Goal: Information Seeking & Learning: Understand process/instructions

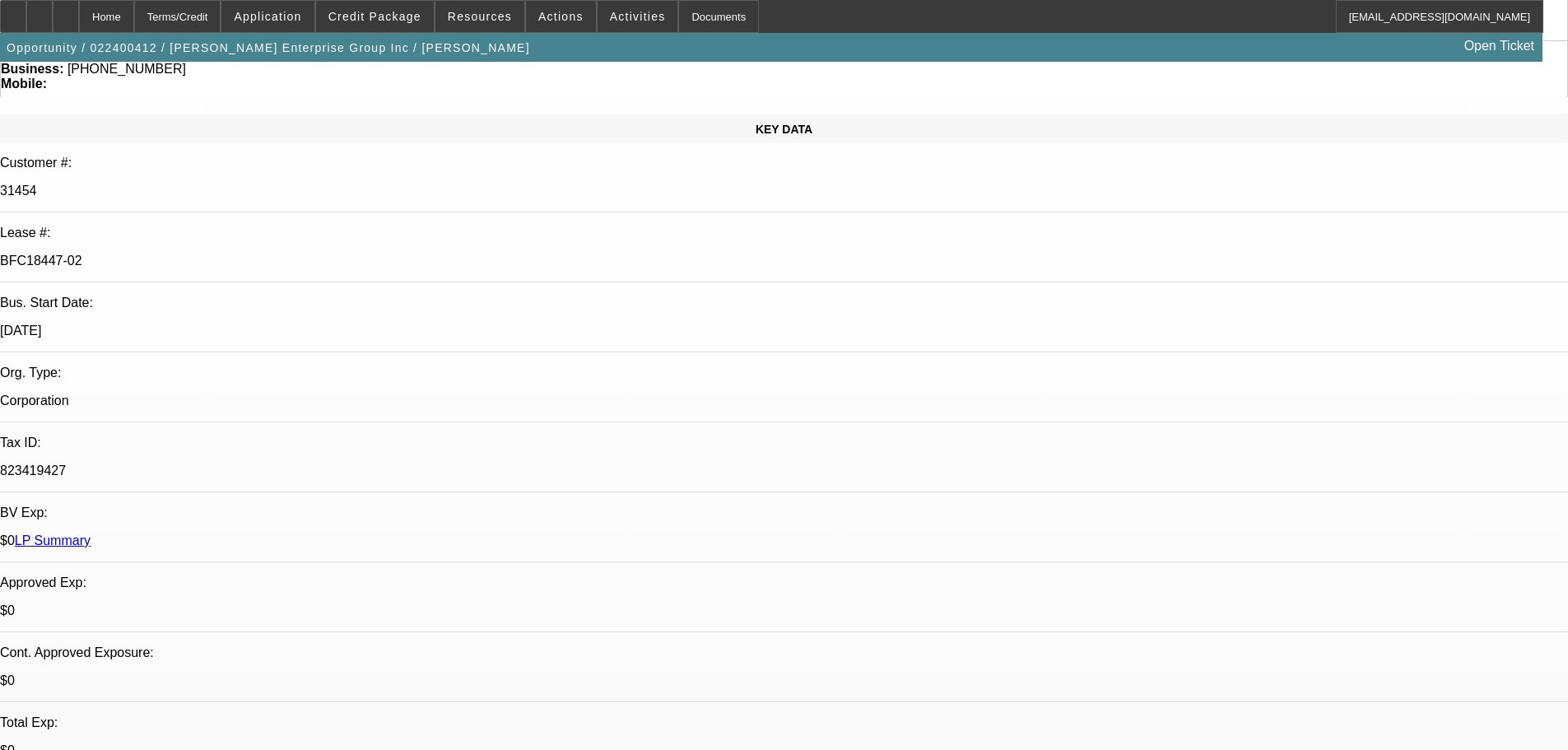
select select "0"
select select "2"
select select "0"
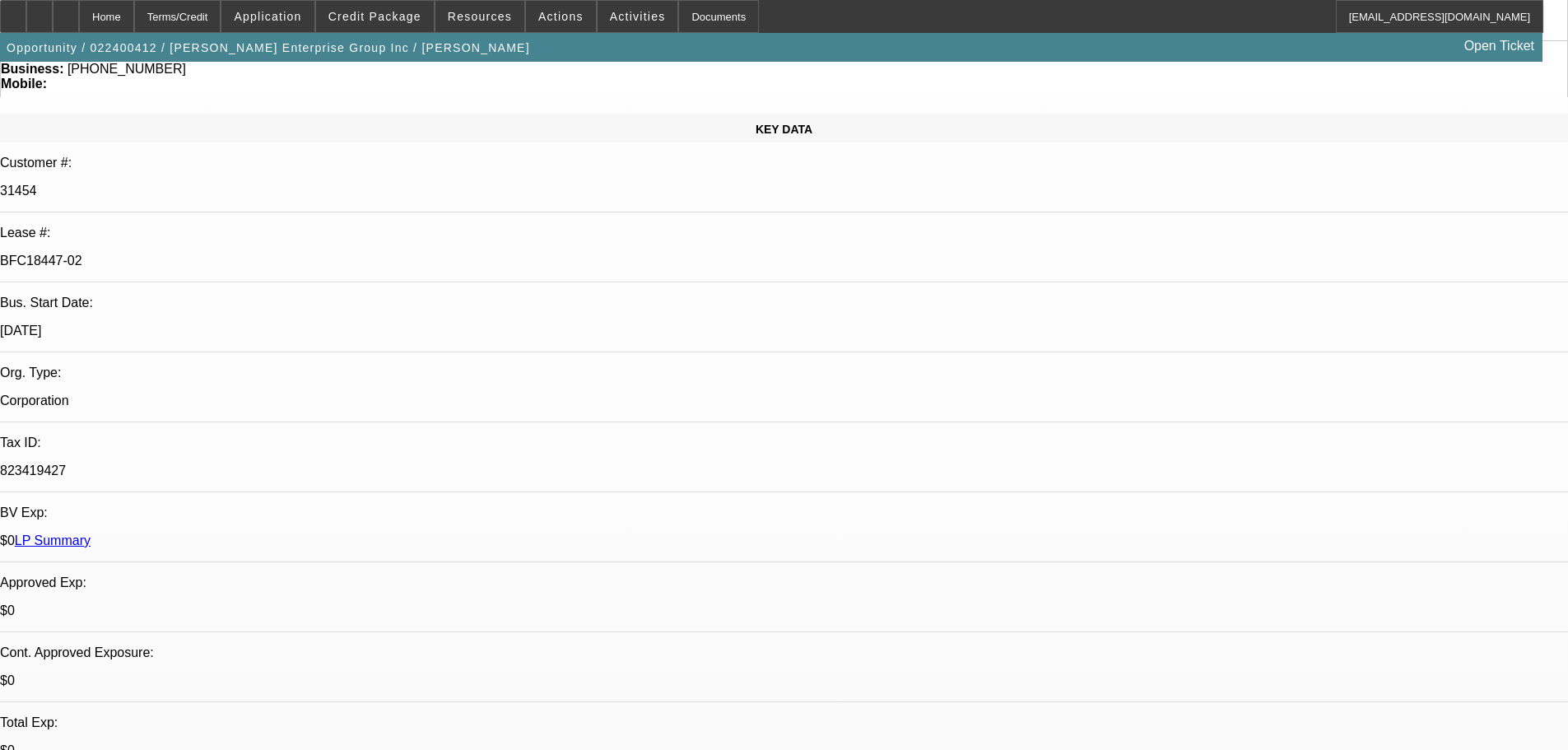
select select "0"
select select "2"
select select "0"
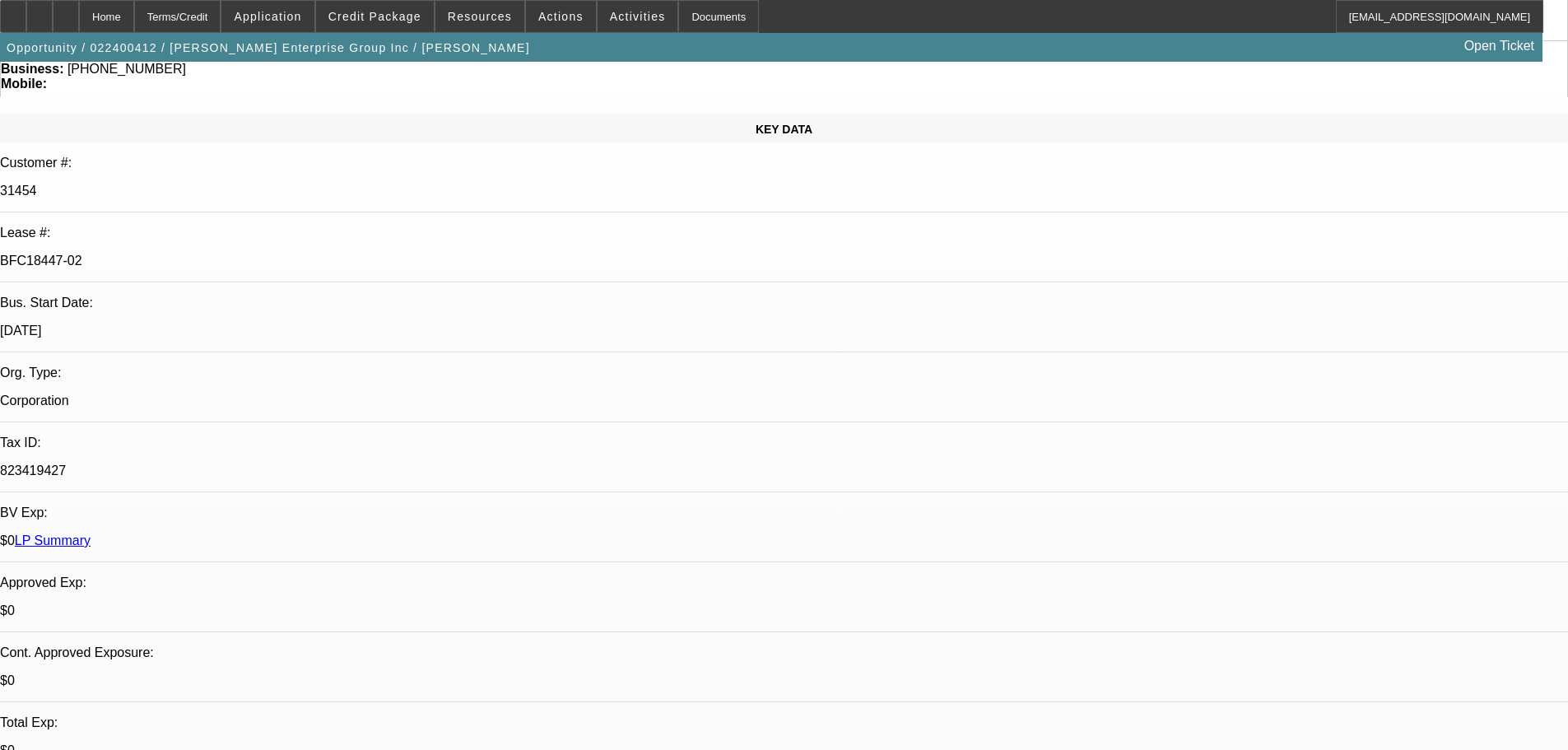
select select "0"
select select "2"
select select "0"
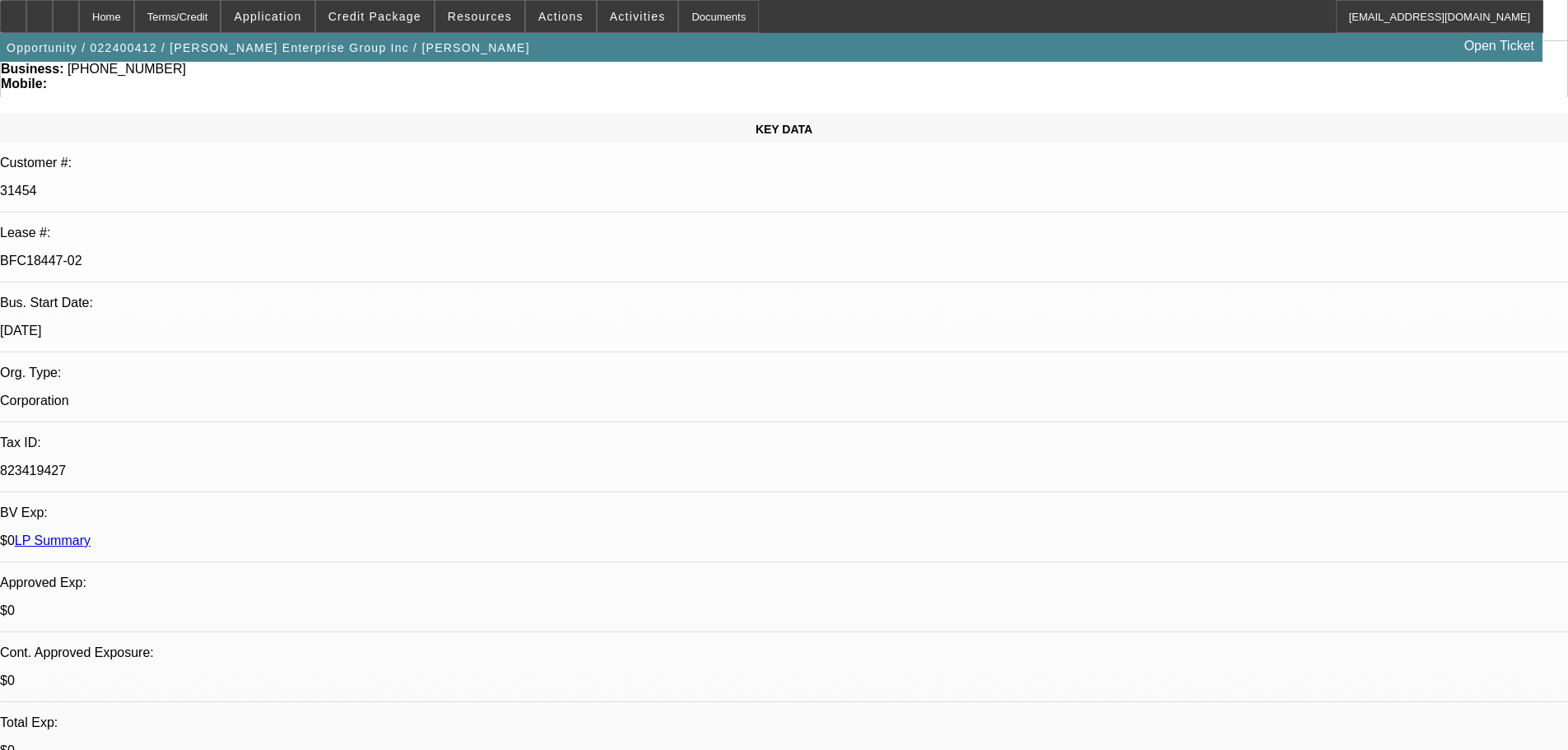
select select "2"
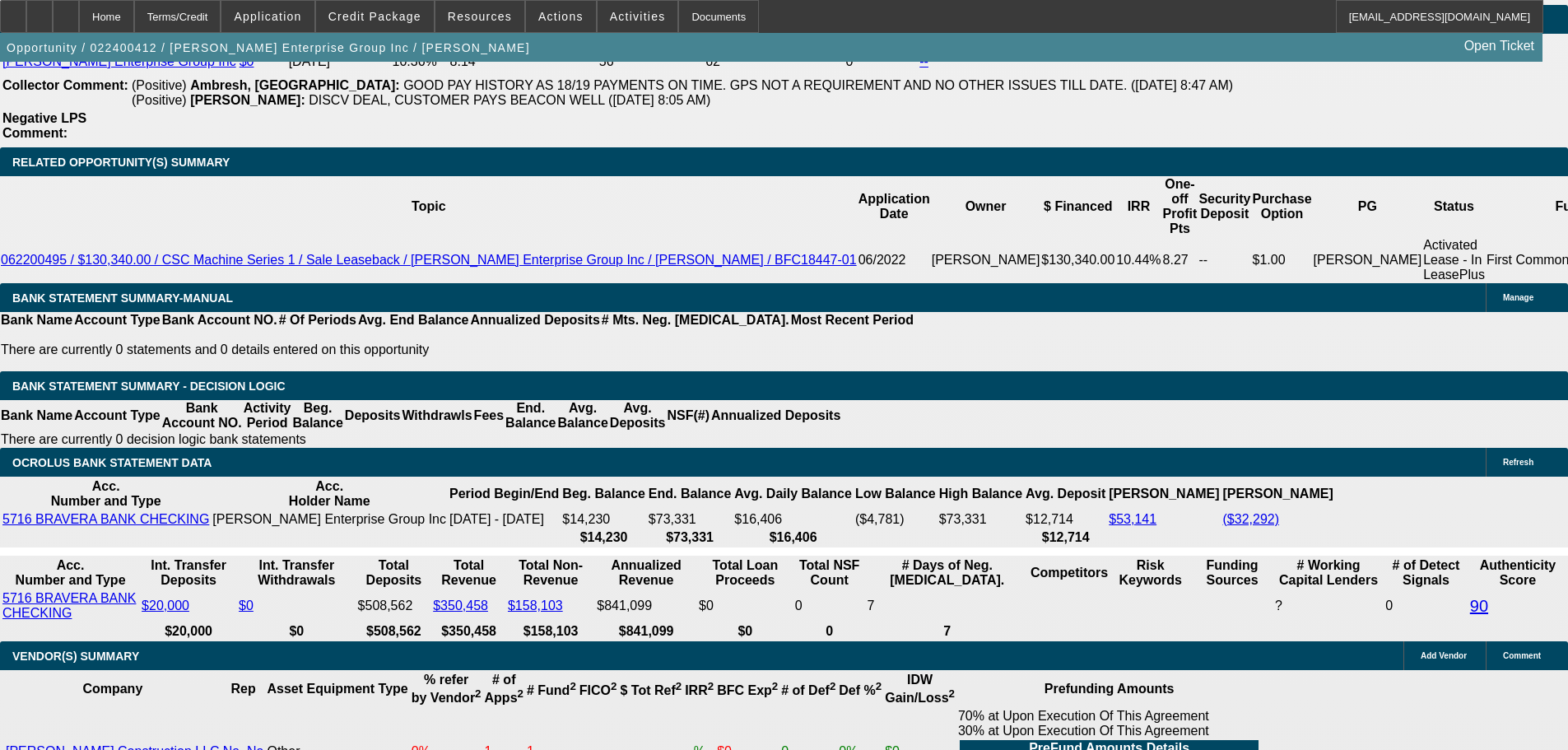
scroll to position [3127, 0]
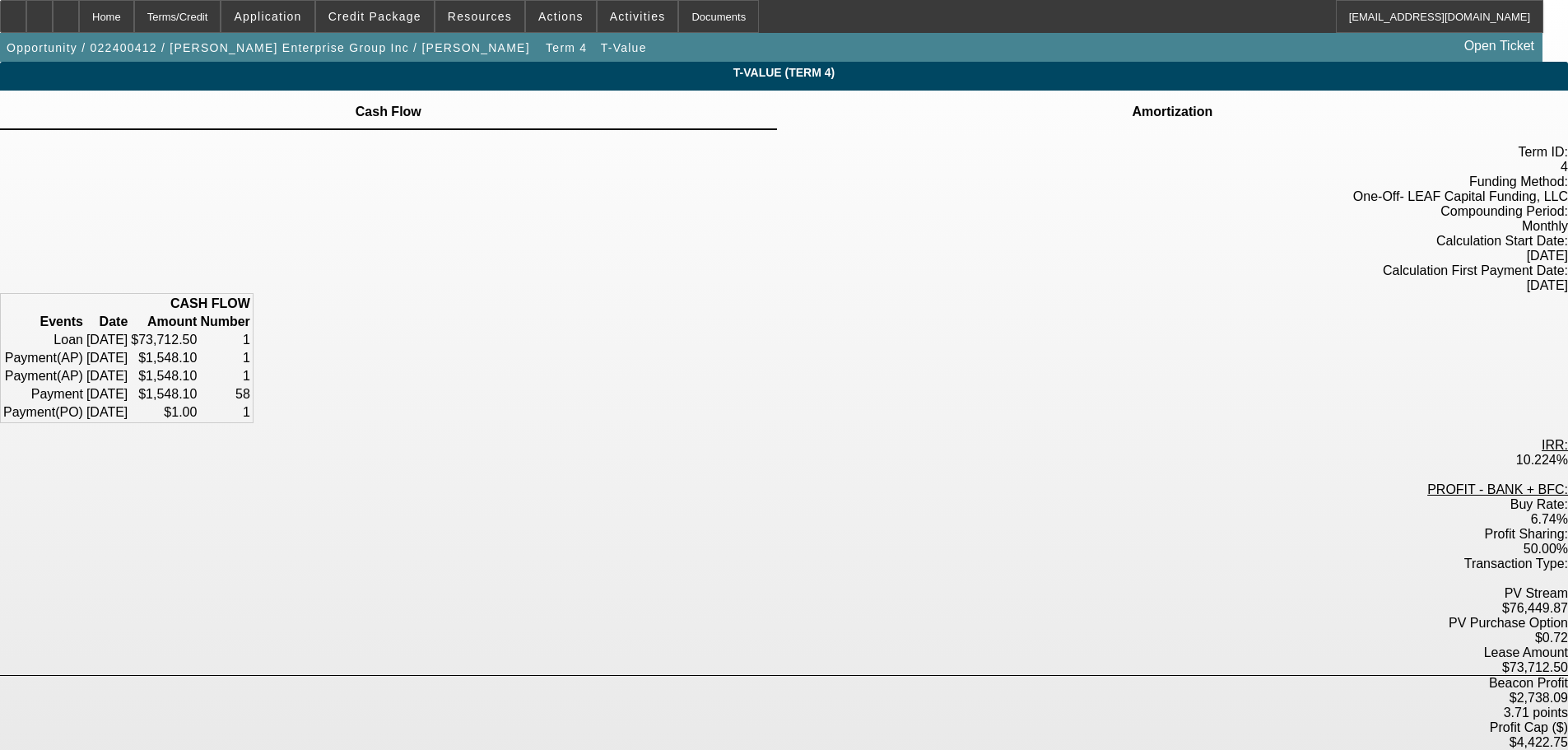
click at [1131, 118] on td "Amortization" at bounding box center [1172, 112] width 82 height 14
